Goal: Task Accomplishment & Management: Manage account settings

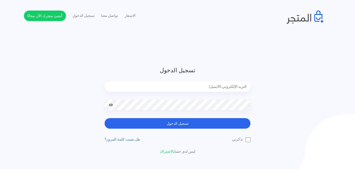
click at [228, 91] on input "email" at bounding box center [178, 86] width 146 height 11
type input "sefsafapr@gmail.com"
click at [105, 118] on button "تسجيل الدخول" at bounding box center [178, 123] width 146 height 11
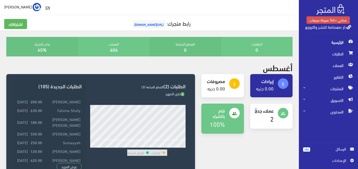
drag, startPoint x: 293, startPoint y: 118, endPoint x: 257, endPoint y: 111, distance: 36.2
click at [257, 111] on div "people عملاء جدد 2" at bounding box center [271, 115] width 43 height 25
click at [254, 109] on div "people عملاء جدد 2" at bounding box center [271, 115] width 43 height 25
drag, startPoint x: 254, startPoint y: 109, endPoint x: 274, endPoint y: 107, distance: 19.9
click at [274, 107] on div "people عملاء جدد 2" at bounding box center [271, 115] width 43 height 25
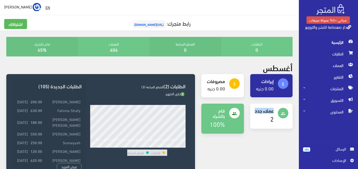
scroll to position [148, 0]
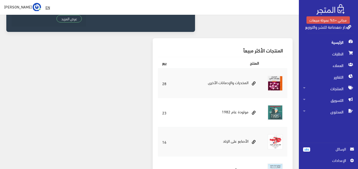
click at [313, 150] on span "الرسائل" at bounding box center [330, 149] width 40 height 6
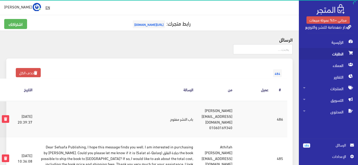
click at [353, 53] on icon at bounding box center [351, 53] width 4 height 4
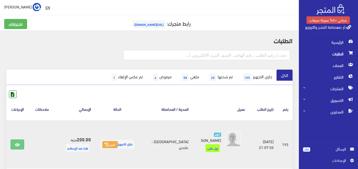
drag, startPoint x: 275, startPoint y: 129, endPoint x: 246, endPoint y: 157, distance: 39.6
click at [250, 157] on td "2025-08-19 21:07:50" at bounding box center [264, 144] width 28 height 48
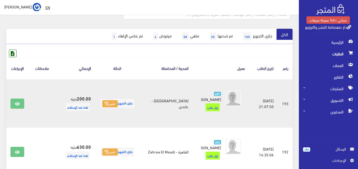
scroll to position [42, 0]
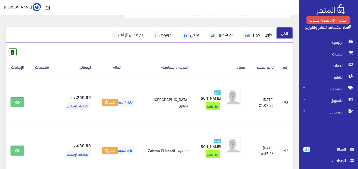
click at [288, 10] on div "EN Mohamed Elbaaly اشتراكي" at bounding box center [149, 7] width 291 height 9
drag, startPoint x: 73, startPoint y: 4, endPoint x: 5, endPoint y: 8, distance: 68.8
click at [5, 8] on div "EN Mohamed Elbaaly اشتراكي" at bounding box center [149, 7] width 291 height 9
click at [70, 30] on ul "الكل جاري التجهيز 105 تم شحنها 25 ملغي 58 مرفوض 4 1" at bounding box center [149, 34] width 287 height 15
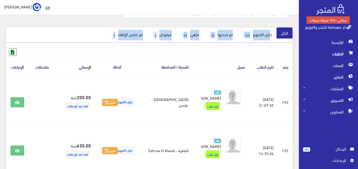
drag, startPoint x: 70, startPoint y: 30, endPoint x: 270, endPoint y: 28, distance: 199.7
click at [270, 28] on ul "الكل جاري التجهيز 105 تم شحنها 25 ملغي 58 مرفوض 4 1" at bounding box center [149, 34] width 287 height 15
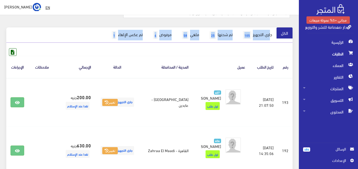
drag, startPoint x: 277, startPoint y: 44, endPoint x: 273, endPoint y: 26, distance: 18.0
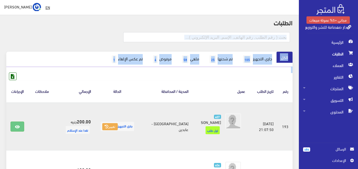
scroll to position [21, 0]
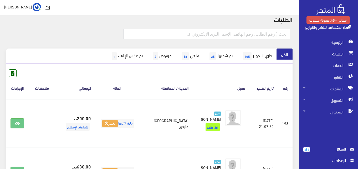
click at [193, 20] on h2 "الطلبات" at bounding box center [149, 19] width 287 height 7
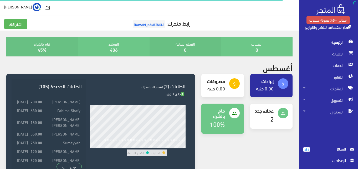
click at [316, 151] on span "الرسائل" at bounding box center [331, 149] width 32 height 6
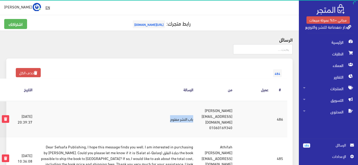
drag, startPoint x: 142, startPoint y: 114, endPoint x: 188, endPoint y: 116, distance: 46.1
click at [188, 116] on td "باب النشر مفتوح" at bounding box center [117, 119] width 161 height 37
copy td "باب النشر مفتوح"
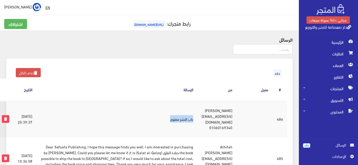
drag, startPoint x: 228, startPoint y: 111, endPoint x: 257, endPoint y: 107, distance: 29.4
click at [257, 107] on tr "#486 [DATE] 20:39:37 [PERSON_NAME] [EMAIL_ADDRESS][DOMAIN_NAME] 01060169340 باب…" at bounding box center [143, 119] width 290 height 37
copy tr "[PERSON_NAME]"
click at [222, 118] on td "[PERSON_NAME] [EMAIL_ADDRESS][DOMAIN_NAME] 01060169340" at bounding box center [217, 119] width 39 height 37
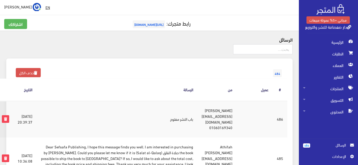
click at [222, 118] on td "[PERSON_NAME] [EMAIL_ADDRESS][DOMAIN_NAME] 01060169340" at bounding box center [217, 119] width 39 height 37
copy td "[EMAIL_ADDRESS][DOMAIN_NAME]"
